Goal: Task Accomplishment & Management: Use online tool/utility

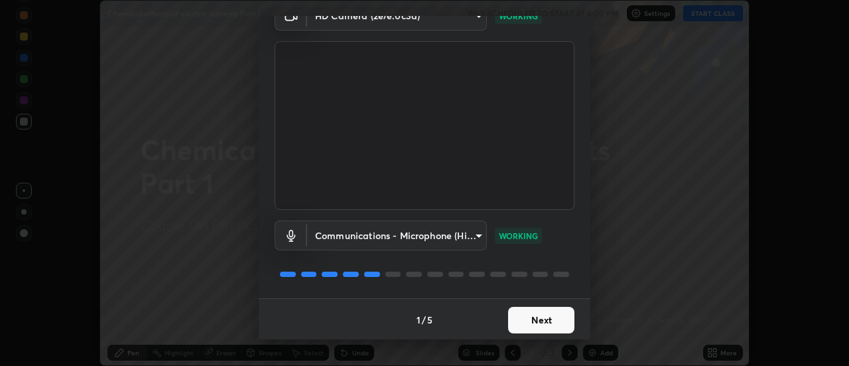
scroll to position [70, 0]
click at [523, 309] on button "Next" at bounding box center [541, 318] width 66 height 27
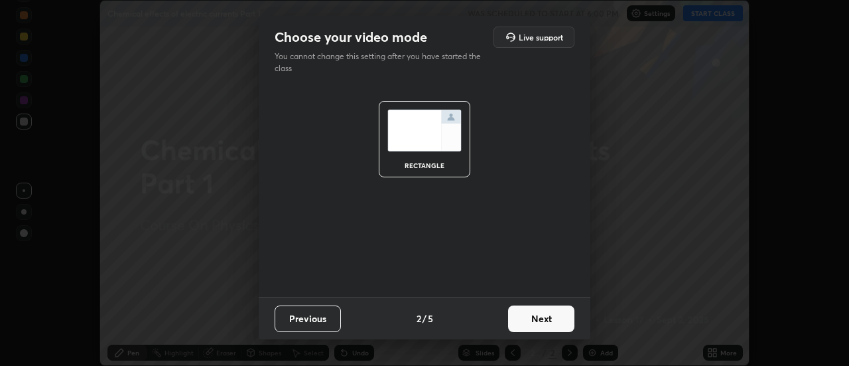
scroll to position [0, 0]
click at [524, 309] on button "Next" at bounding box center [541, 318] width 66 height 27
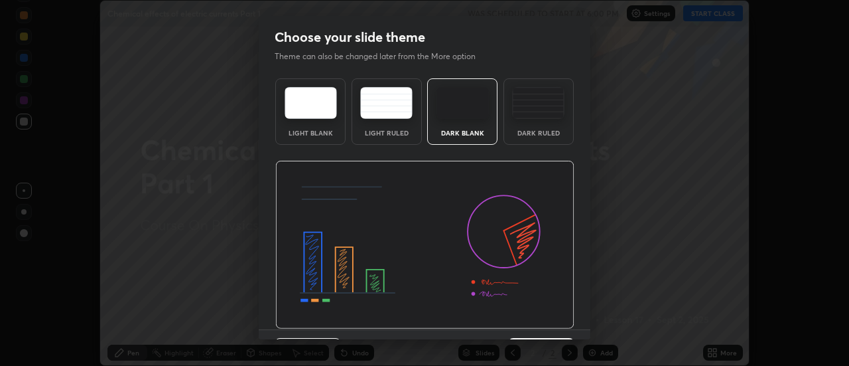
scroll to position [33, 0]
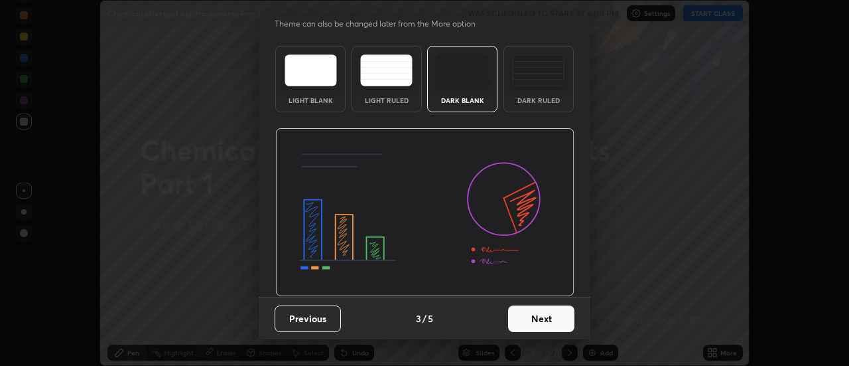
click at [523, 319] on button "Next" at bounding box center [541, 318] width 66 height 27
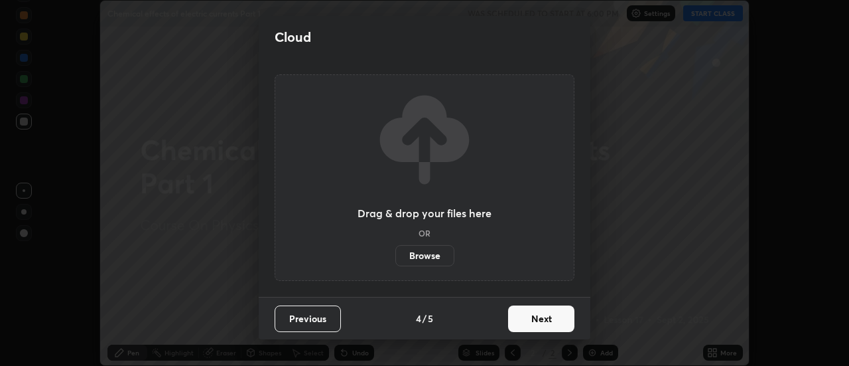
scroll to position [0, 0]
click at [525, 311] on button "Next" at bounding box center [541, 318] width 66 height 27
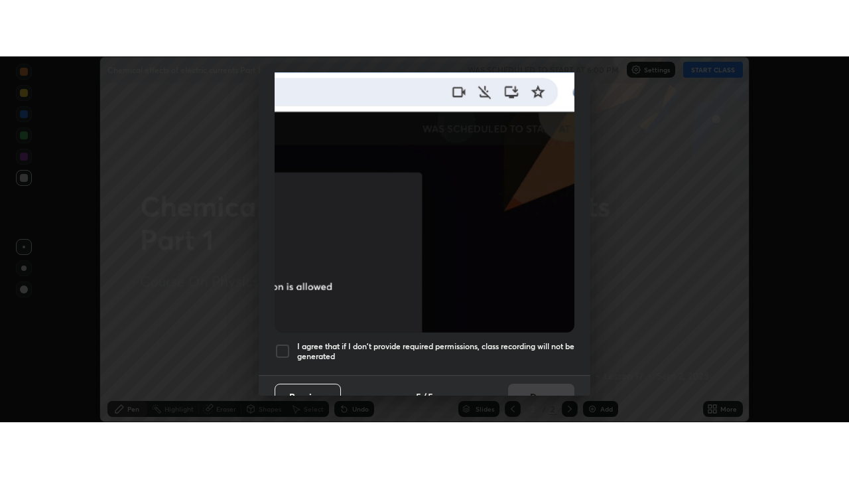
scroll to position [340, 0]
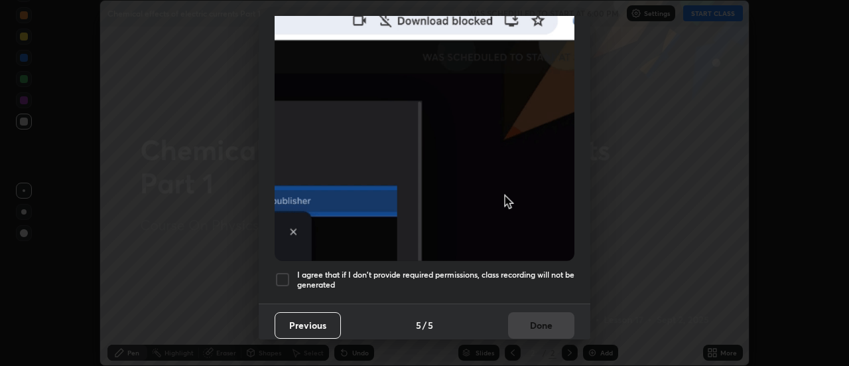
click at [435, 270] on h5 "I agree that if I don't provide required permissions, class recording will not …" at bounding box center [435, 279] width 277 height 21
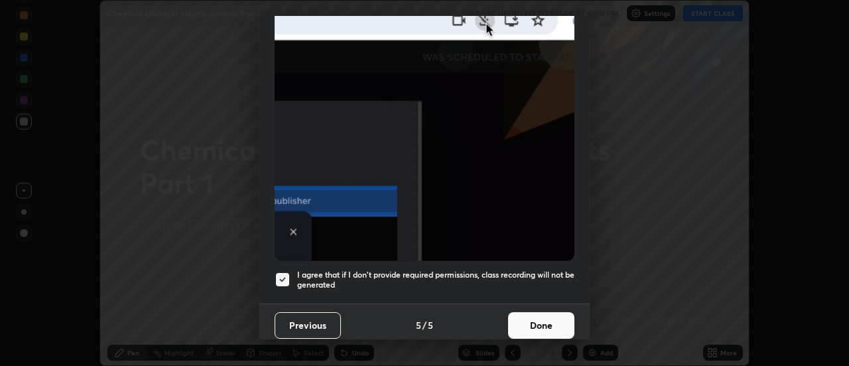
click at [527, 318] on button "Done" at bounding box center [541, 325] width 66 height 27
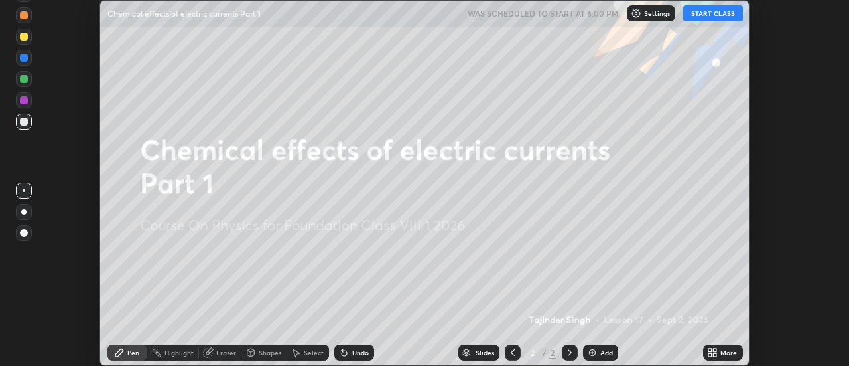
click at [705, 13] on button "START CLASS" at bounding box center [713, 13] width 60 height 16
click at [724, 352] on div "More" at bounding box center [728, 352] width 17 height 7
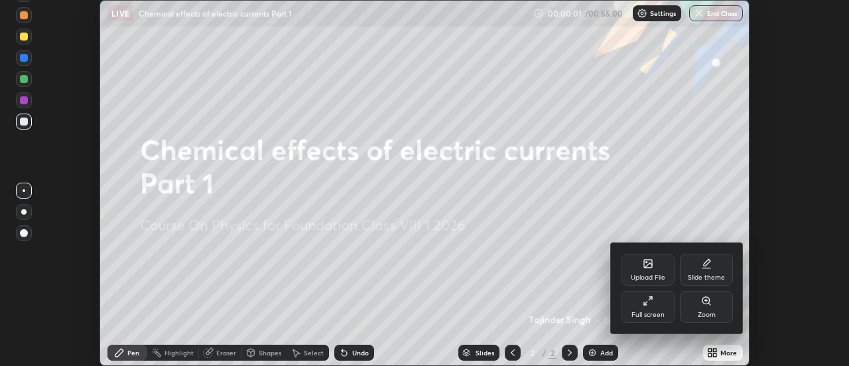
click at [646, 311] on div "Full screen" at bounding box center [648, 314] width 33 height 7
click at [645, 285] on div "Upload File" at bounding box center [648, 269] width 53 height 32
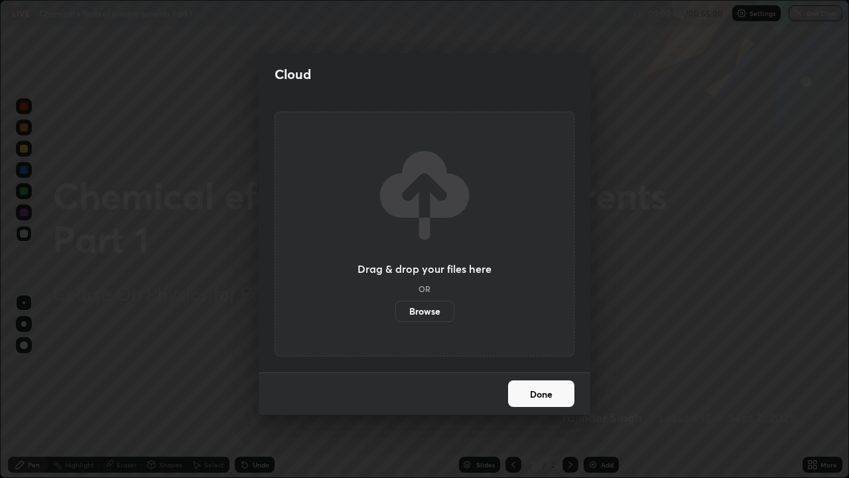
scroll to position [478, 849]
click at [421, 365] on div "Cloud Drag & drop your files here OR Browse Done" at bounding box center [424, 239] width 849 height 478
click at [526, 365] on button "Done" at bounding box center [541, 393] width 66 height 27
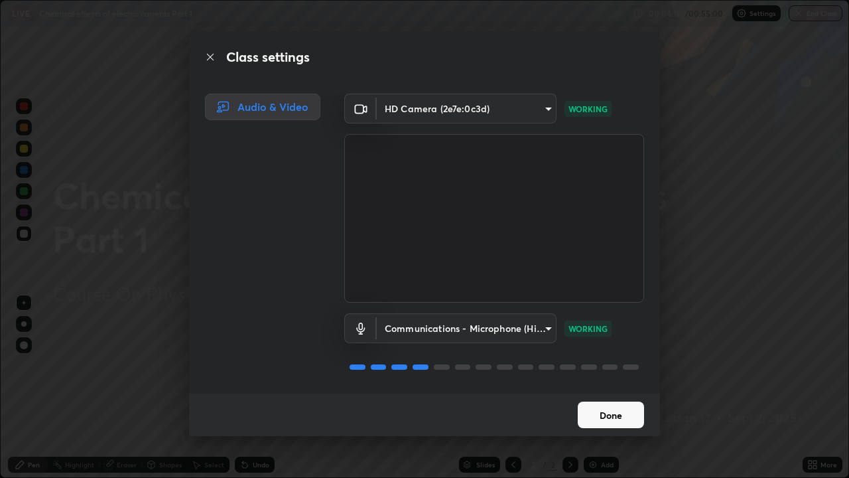
click at [587, 365] on button "Done" at bounding box center [611, 414] width 66 height 27
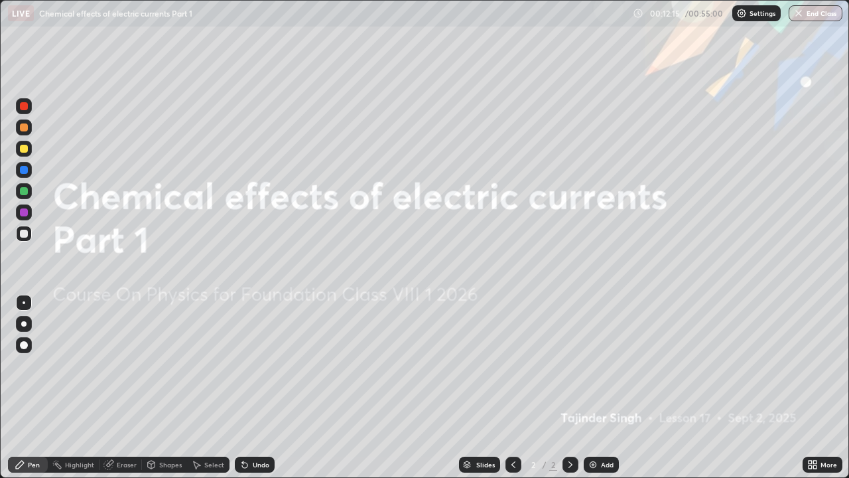
click at [604, 365] on div "Add" at bounding box center [607, 464] width 13 height 7
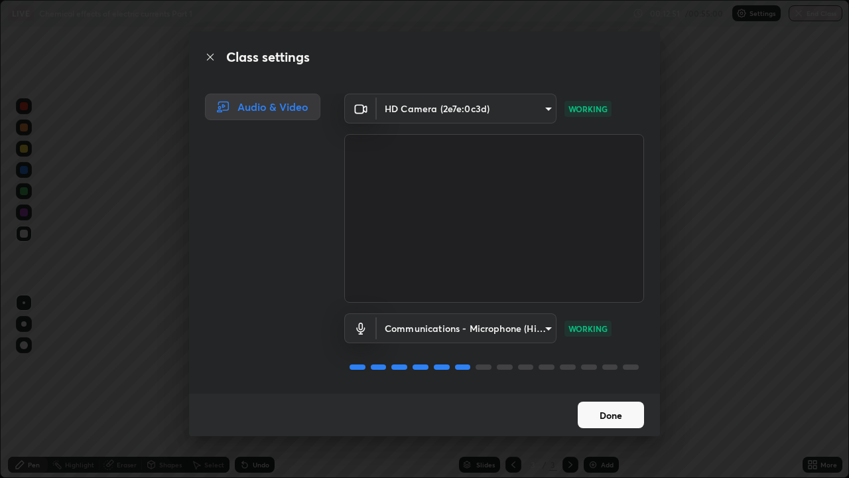
click at [608, 365] on button "Done" at bounding box center [611, 414] width 66 height 27
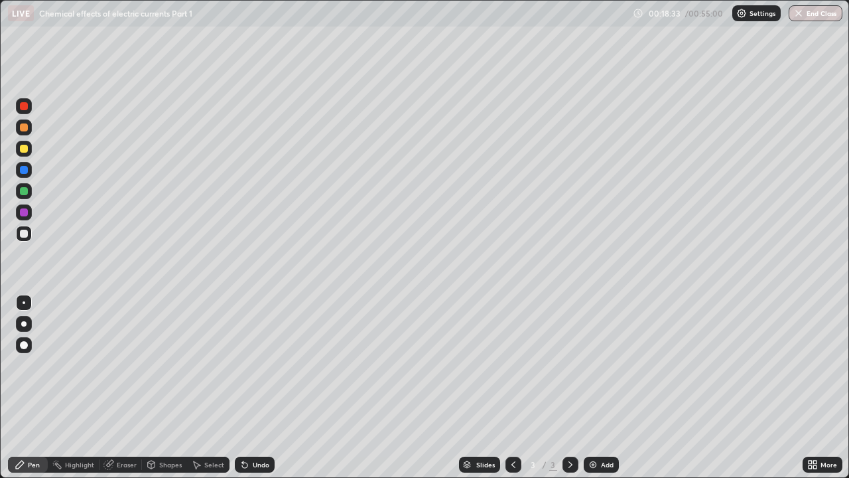
click at [20, 147] on div at bounding box center [24, 149] width 8 height 8
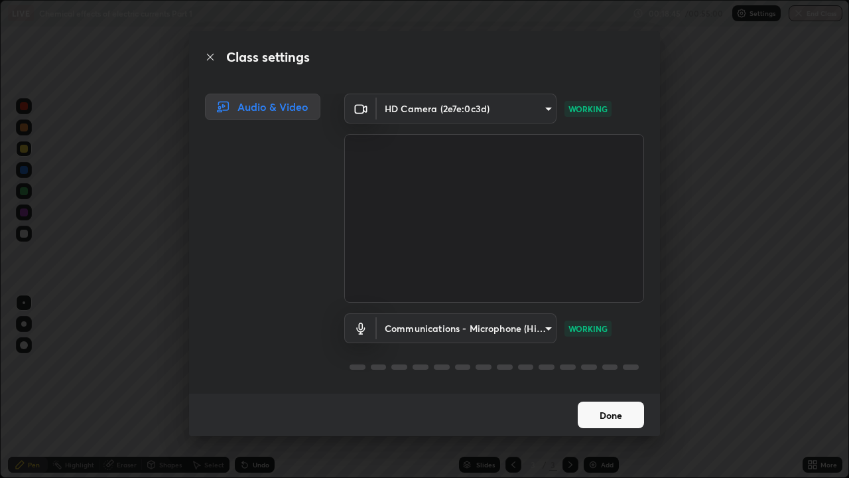
click at [586, 365] on button "Done" at bounding box center [611, 414] width 66 height 27
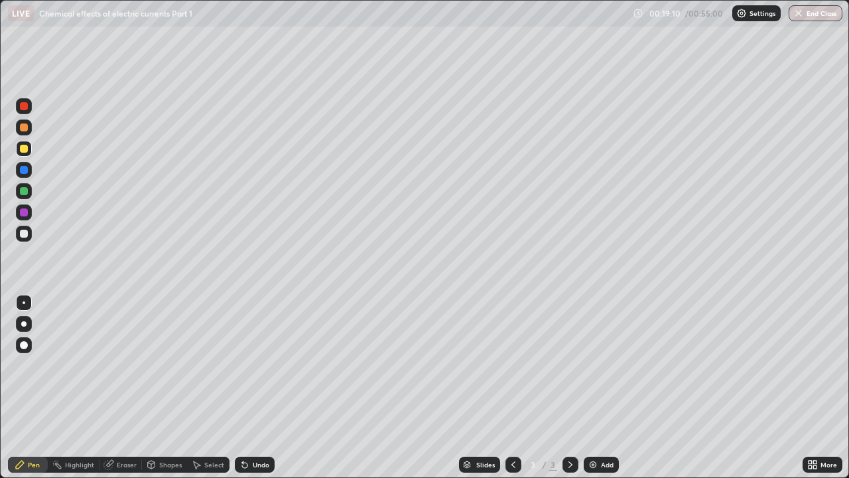
click at [253, 365] on div "Undo" at bounding box center [261, 464] width 17 height 7
click at [264, 365] on div "Undo" at bounding box center [255, 464] width 40 height 16
click at [21, 234] on div at bounding box center [24, 234] width 8 height 8
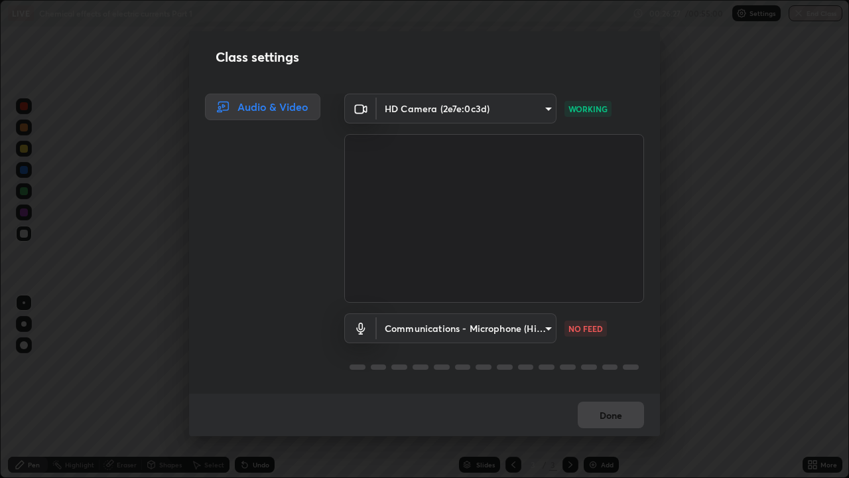
click at [604, 365] on div "Done" at bounding box center [424, 414] width 471 height 42
click at [606, 365] on div "Done" at bounding box center [424, 414] width 471 height 42
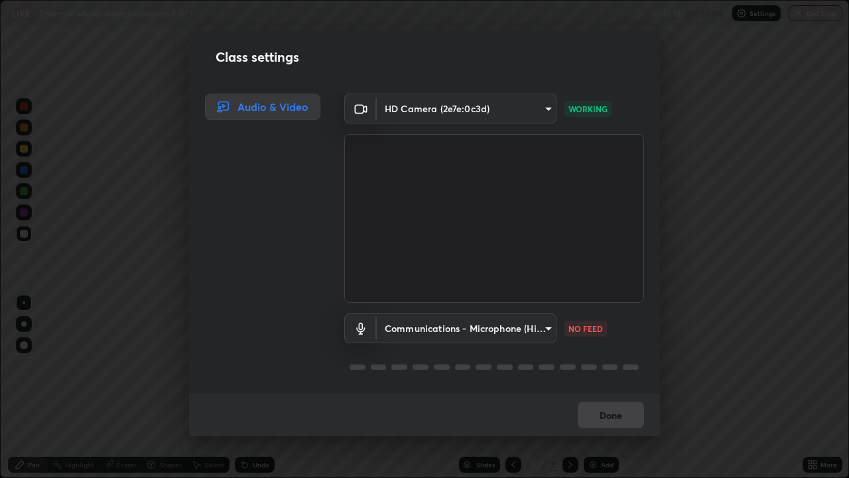
click at [549, 327] on body "Erase all LIVE Chemical effects of electric currents Part 1 00:33:12 / 00:55:00…" at bounding box center [424, 239] width 849 height 478
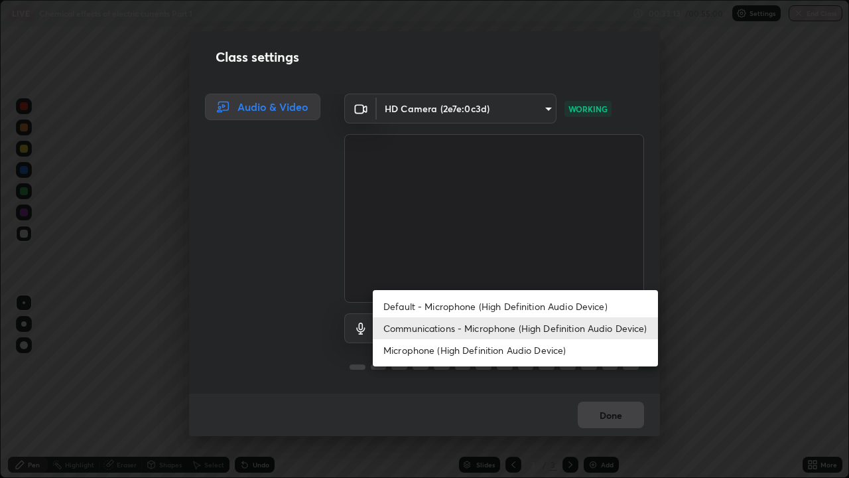
click at [549, 306] on li "Default - Microphone (High Definition Audio Device)" at bounding box center [515, 306] width 285 height 22
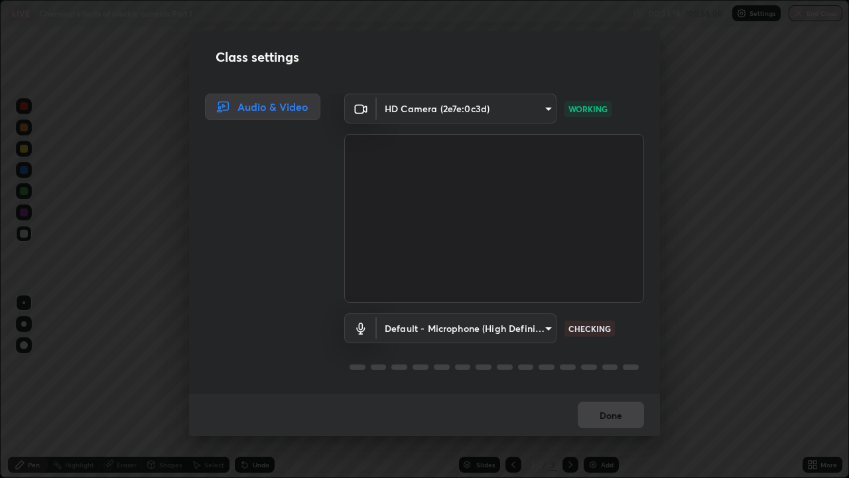
click at [547, 330] on body "Erase all LIVE Chemical effects of electric currents Part 1 00:33:15 / 00:55:00…" at bounding box center [424, 239] width 849 height 478
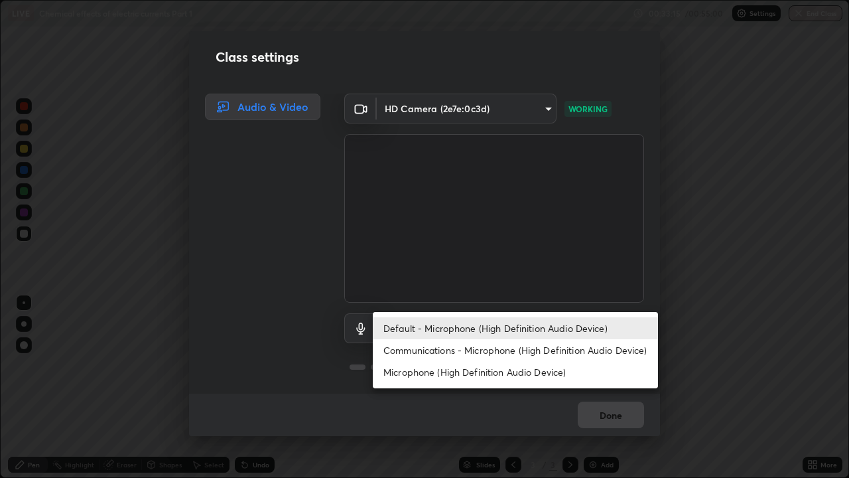
click at [529, 350] on li "Communications - Microphone (High Definition Audio Device)" at bounding box center [515, 350] width 285 height 22
type input "communications"
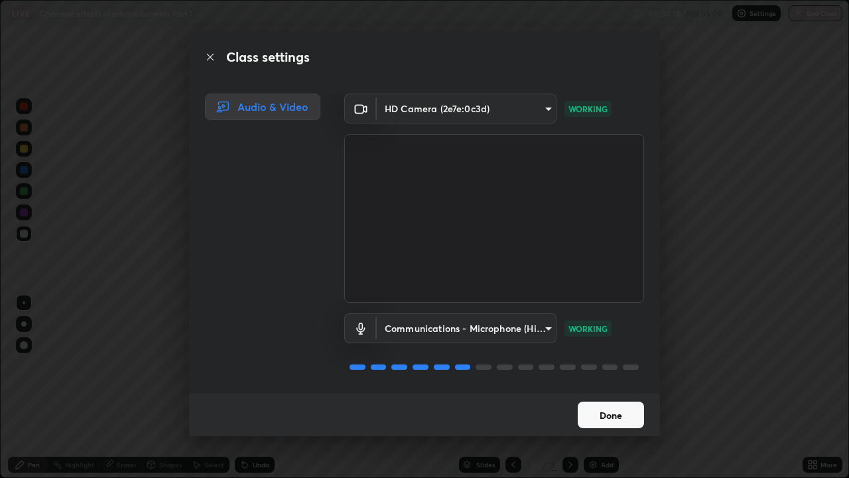
click at [594, 365] on button "Done" at bounding box center [611, 414] width 66 height 27
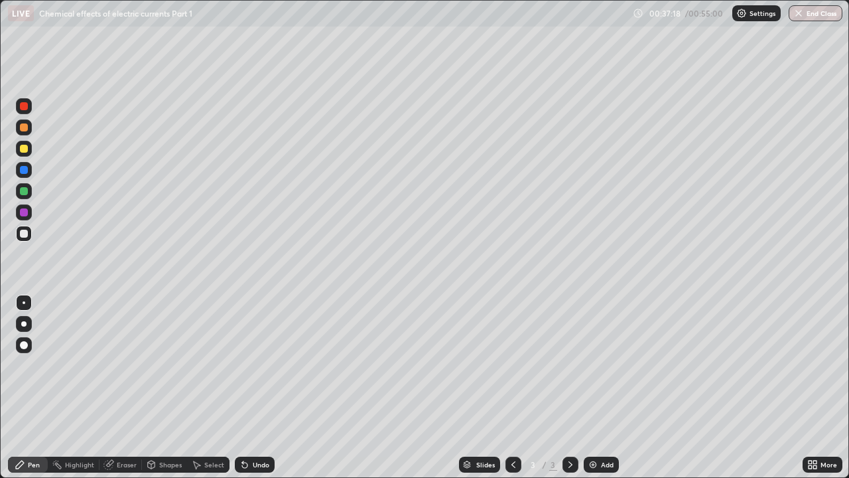
click at [23, 194] on div at bounding box center [24, 191] width 8 height 8
click at [111, 365] on icon at bounding box center [108, 464] width 9 height 9
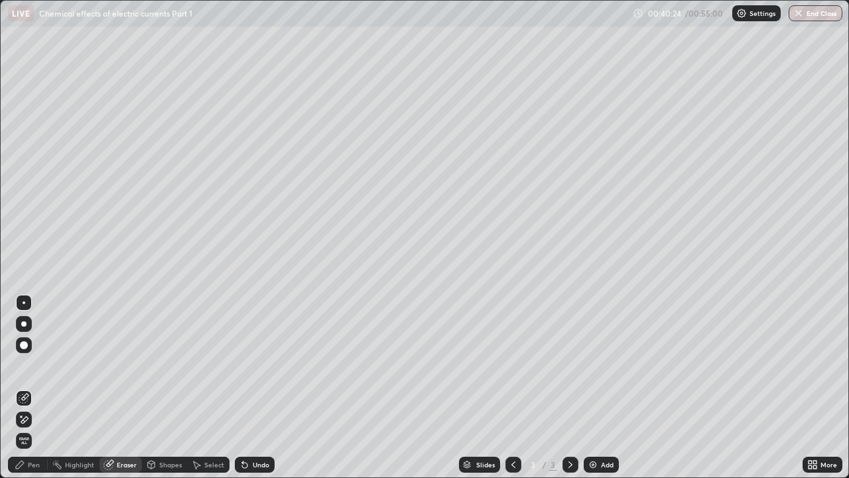
click at [23, 342] on div at bounding box center [24, 345] width 8 height 8
click at [20, 365] on div "Pen" at bounding box center [28, 464] width 40 height 16
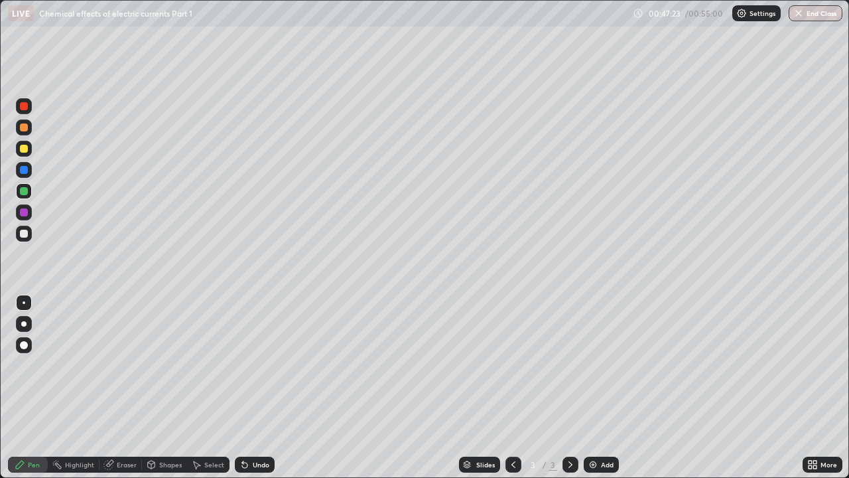
click at [119, 365] on div "Eraser" at bounding box center [127, 464] width 20 height 7
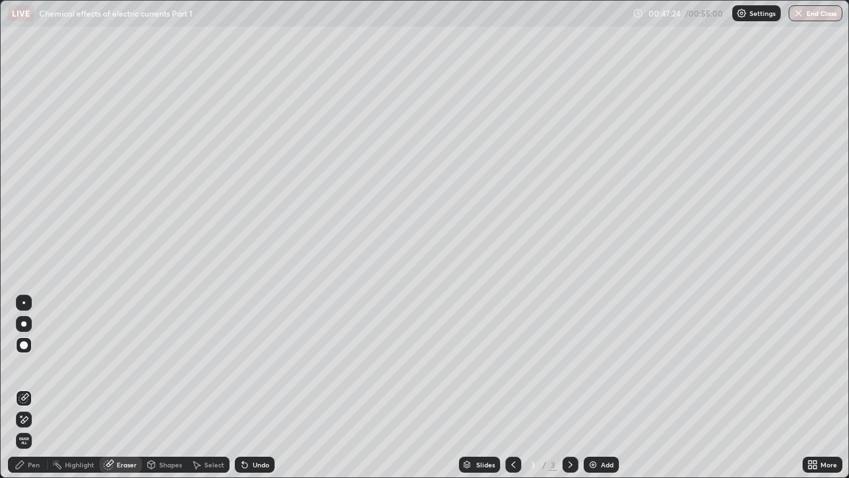
click at [23, 323] on div at bounding box center [23, 323] width 5 height 5
click at [250, 365] on div "Undo" at bounding box center [255, 464] width 40 height 16
click at [248, 365] on div "Undo" at bounding box center [255, 464] width 40 height 16
click at [249, 365] on div "Undo" at bounding box center [255, 464] width 40 height 16
click at [253, 365] on div "Undo" at bounding box center [261, 464] width 17 height 7
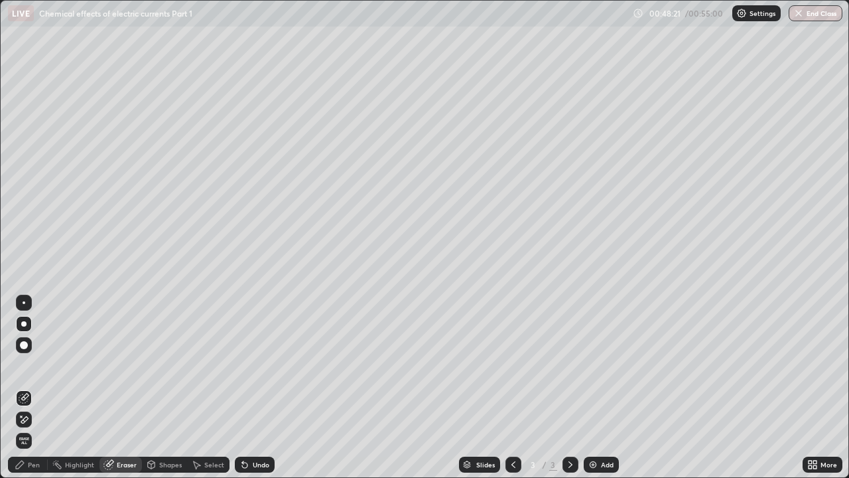
click at [30, 365] on div "Pen" at bounding box center [34, 464] width 12 height 7
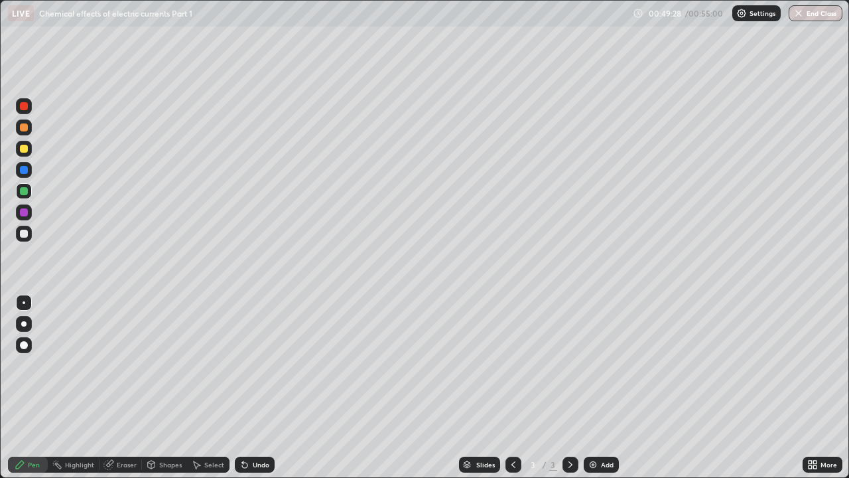
click at [23, 237] on div at bounding box center [24, 234] width 8 height 8
click at [802, 17] on img "button" at bounding box center [799, 13] width 11 height 11
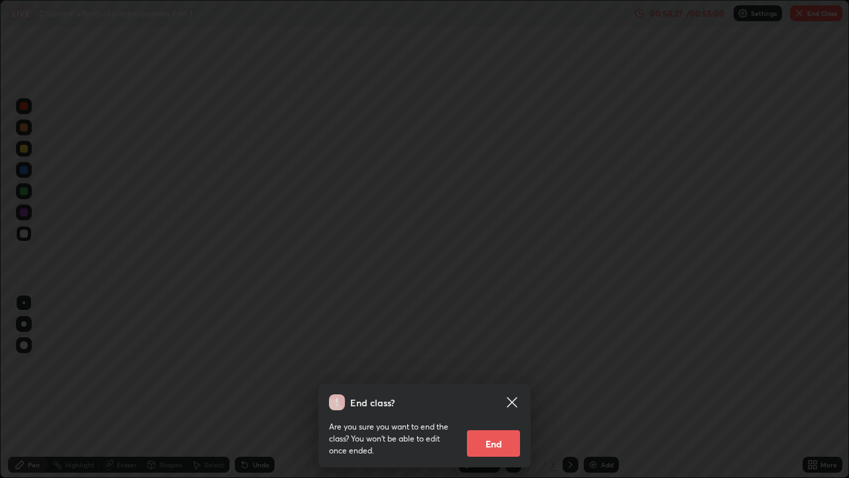
click at [505, 365] on button "End" at bounding box center [493, 443] width 53 height 27
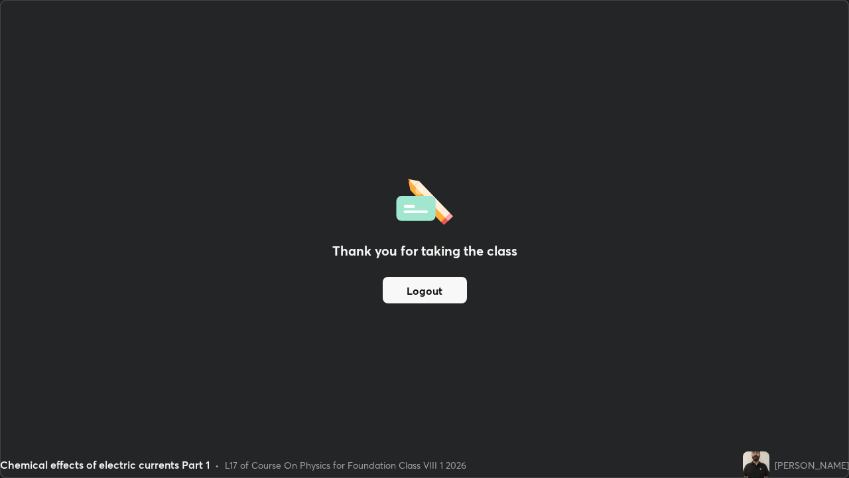
click at [434, 283] on button "Logout" at bounding box center [425, 290] width 84 height 27
click at [437, 294] on button "Logout" at bounding box center [425, 290] width 84 height 27
